Goal: Transaction & Acquisition: Subscribe to service/newsletter

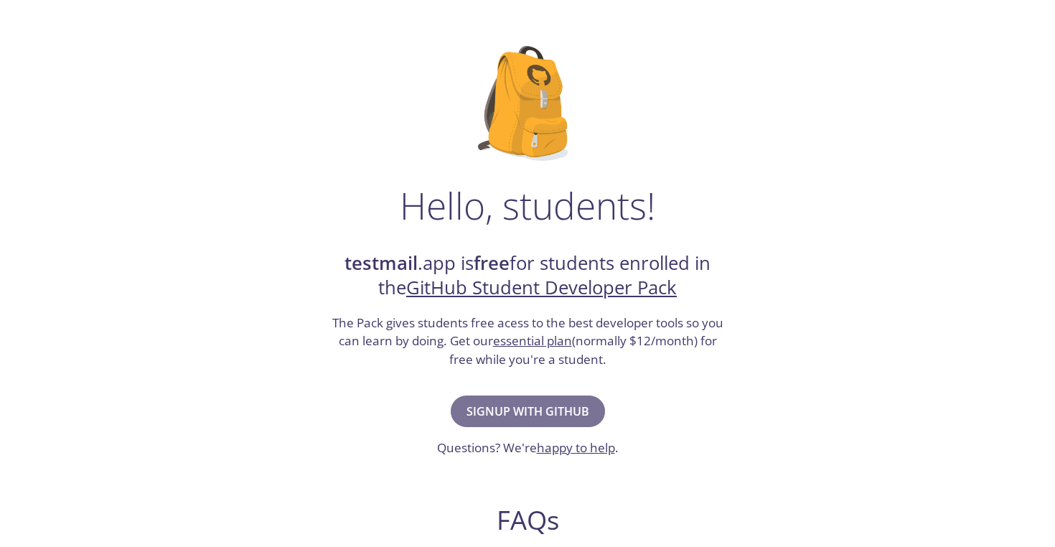
click at [555, 413] on span "Signup with GitHub" at bounding box center [527, 411] width 123 height 20
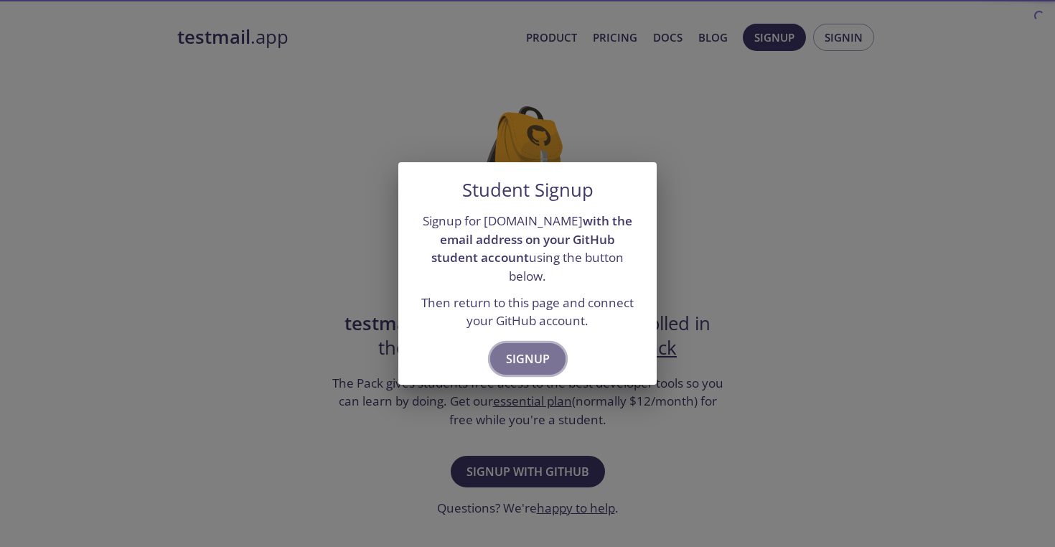
click at [559, 343] on button "Signup" at bounding box center [527, 359] width 75 height 32
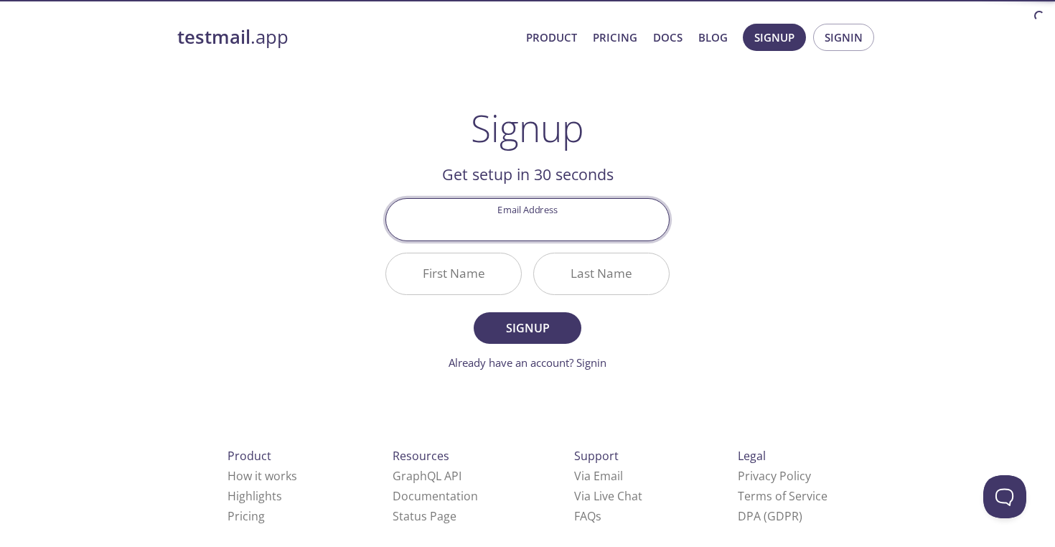
click at [577, 207] on input "Email Address" at bounding box center [527, 219] width 283 height 41
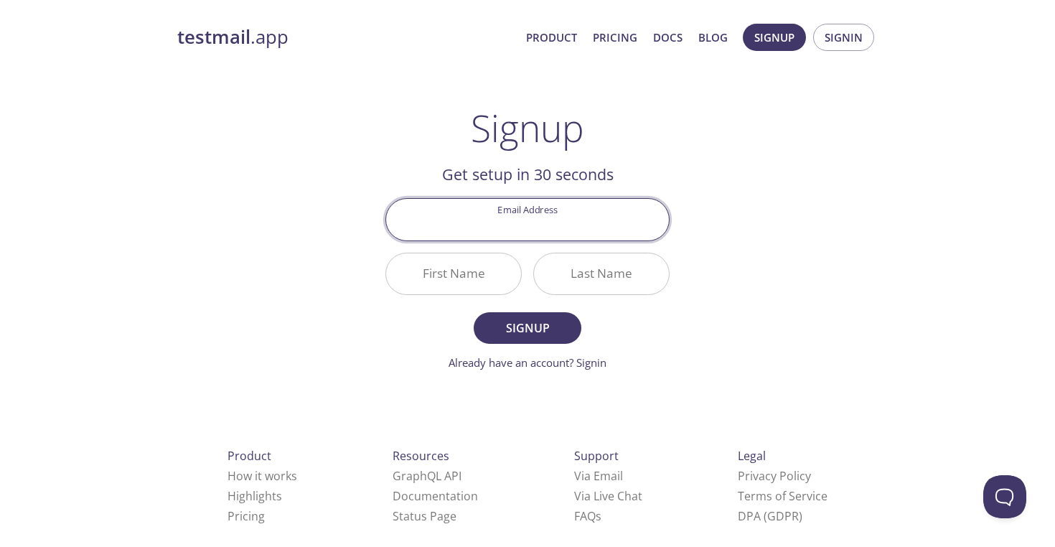
type input "[EMAIL_ADDRESS][DOMAIN_NAME]"
click at [449, 262] on input "First Name" at bounding box center [453, 273] width 135 height 41
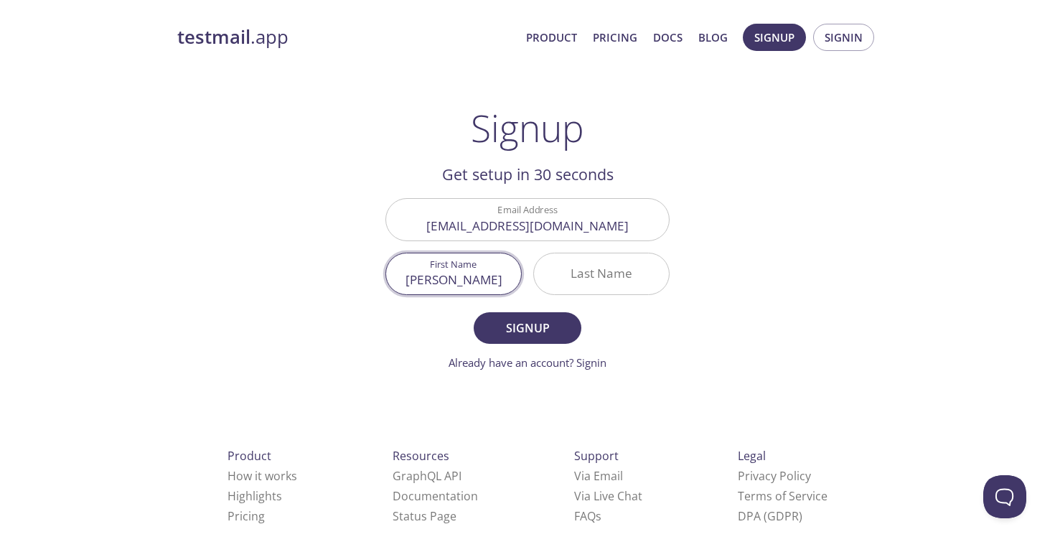
type input "[PERSON_NAME]"
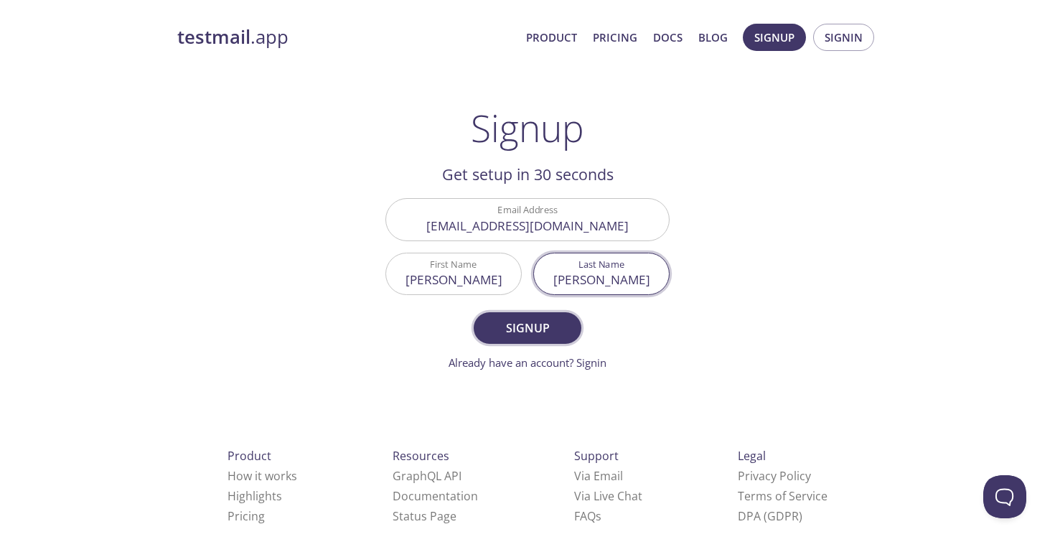
type input "[PERSON_NAME]"
drag, startPoint x: 536, startPoint y: 318, endPoint x: 540, endPoint y: 337, distance: 19.0
click at [536, 319] on span "Signup" at bounding box center [527, 328] width 76 height 20
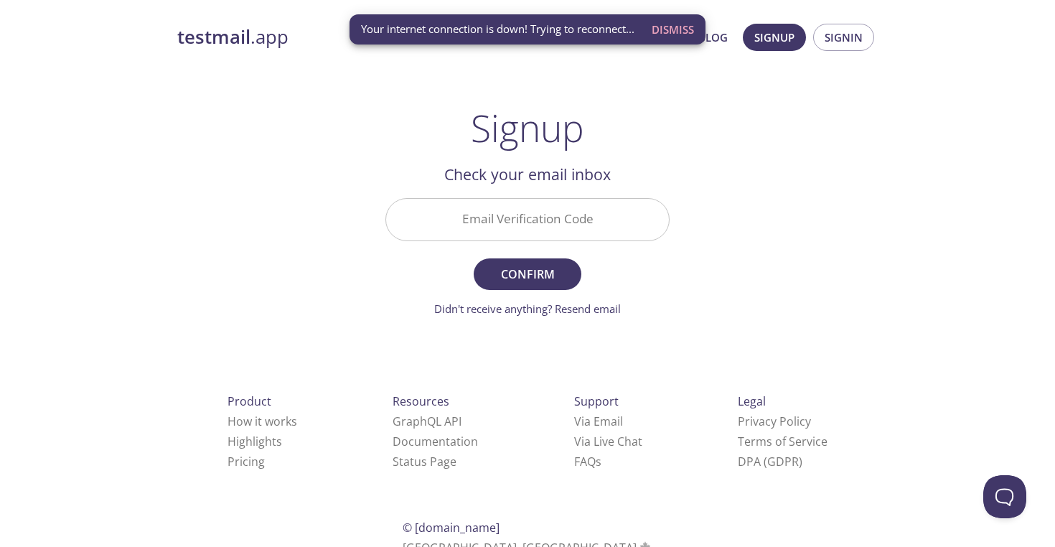
click at [685, 275] on main "Signup Get setup in 30 seconds Email Address [EMAIL_ADDRESS][DOMAIN_NAME] First…" at bounding box center [527, 211] width 319 height 210
